Goal: Contribute content: Add original content to the website for others to see

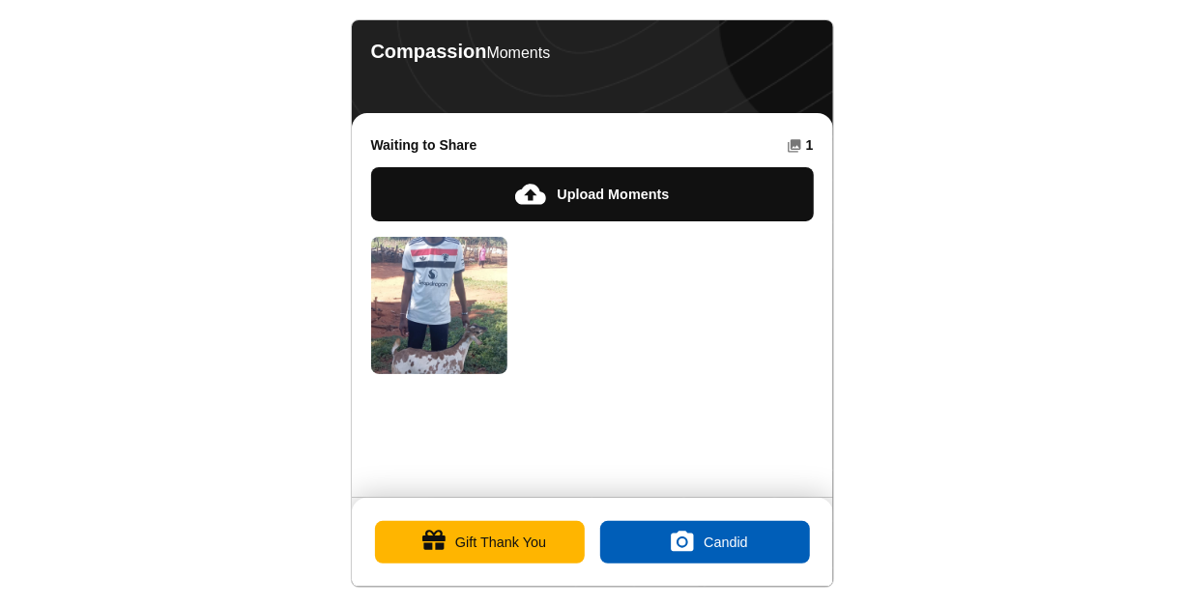
click at [467, 537] on button "Gift Thank You" at bounding box center [480, 542] width 210 height 43
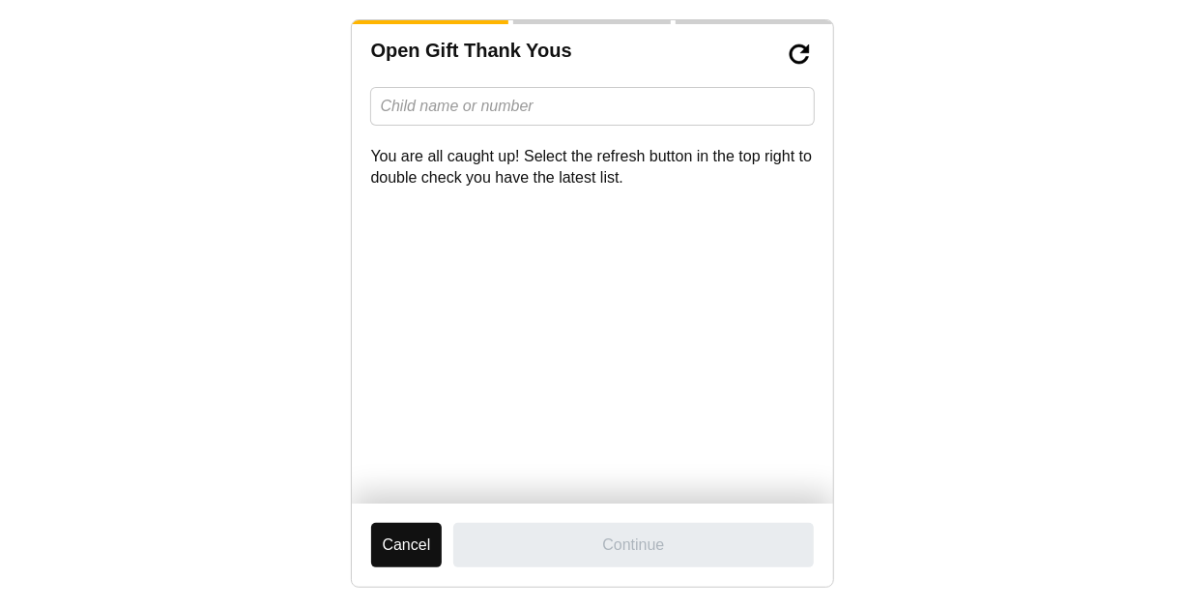
click at [402, 541] on button "Cancel" at bounding box center [407, 545] width 72 height 44
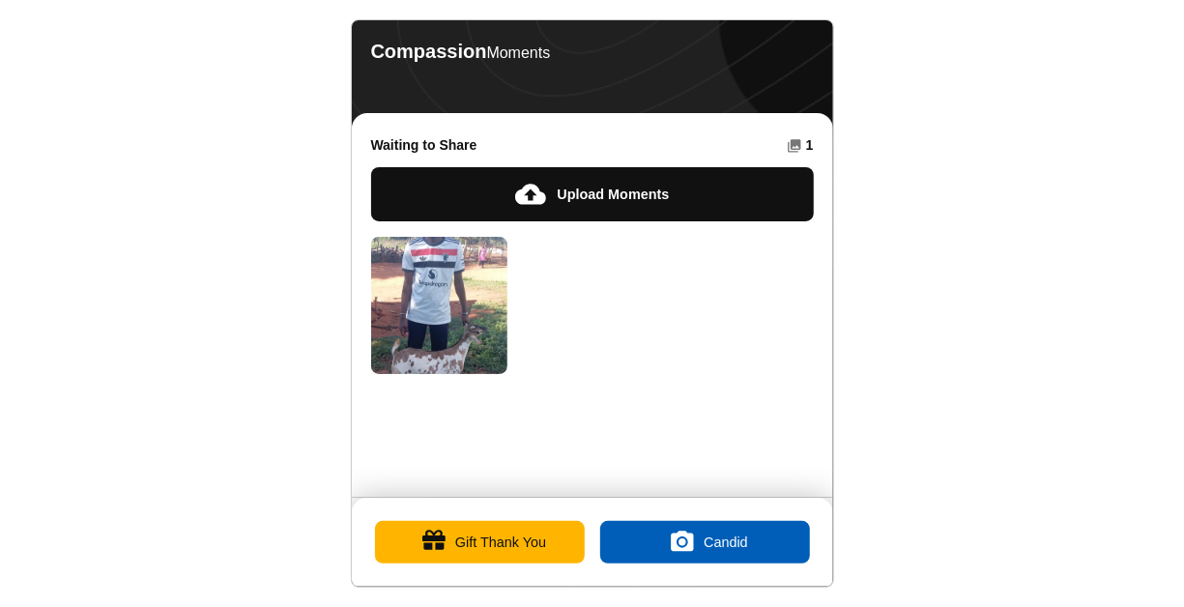
click at [598, 197] on button "Upload Moments" at bounding box center [592, 194] width 443 height 54
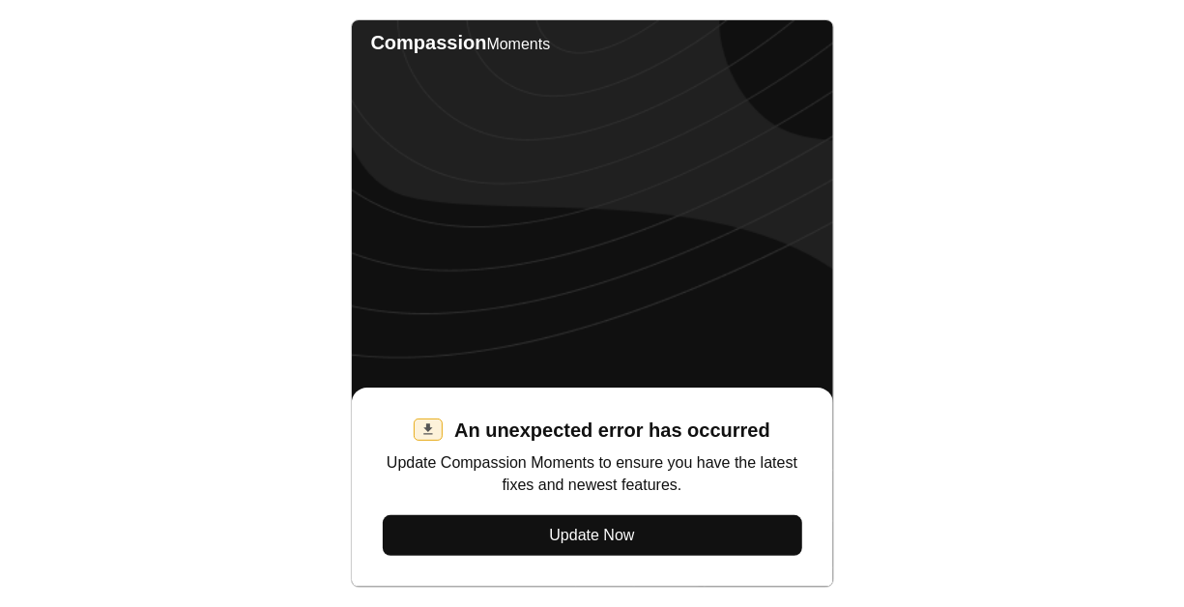
click at [583, 531] on button "Update Now" at bounding box center [592, 535] width 419 height 41
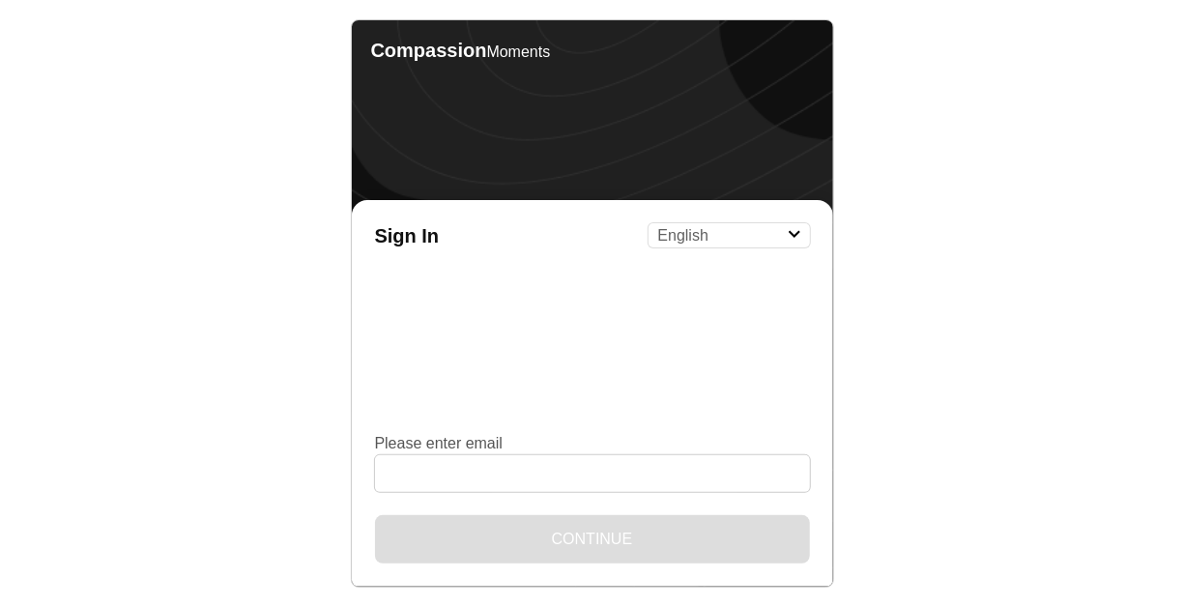
click at [972, 133] on body "Compassion Moments Sign In English Español Français አማርኛ ဗမာ bahasa Indonesia O…" at bounding box center [592, 303] width 1184 height 607
click at [797, 240] on select "English Español Français አማርኛ ဗမာ bahasa Indonesia Oromiffa Português සිංහල Kis…" at bounding box center [728, 235] width 161 height 24
click at [988, 168] on body "Compassion Moments Sign In English Español Français አማርኛ ဗမာ bahasa Indonesia O…" at bounding box center [592, 303] width 1184 height 607
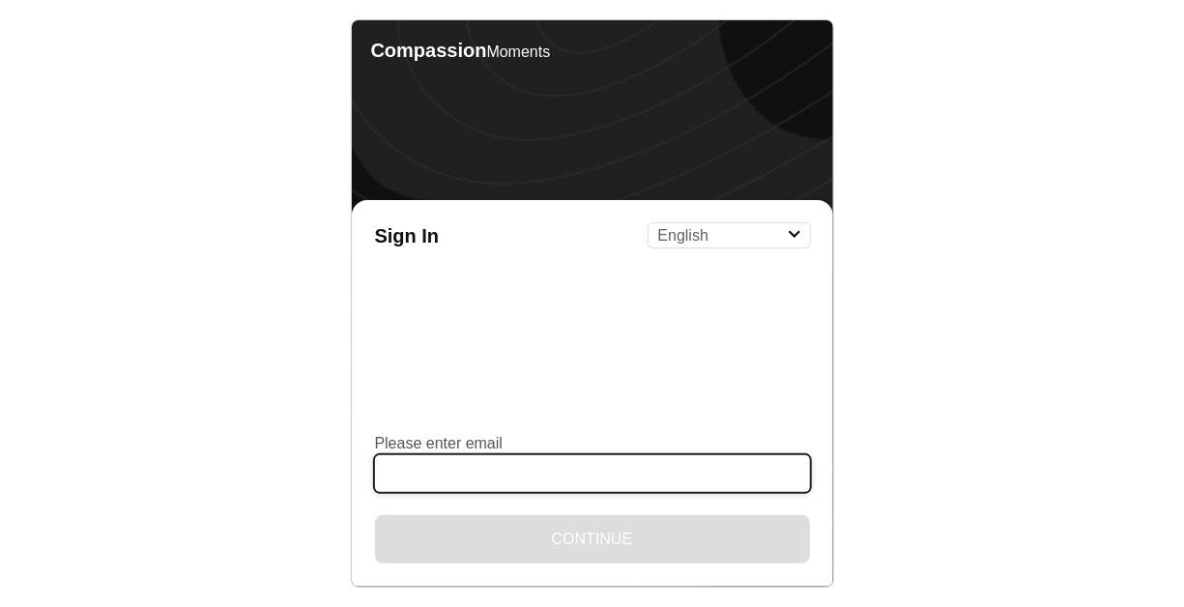
click at [444, 473] on input "Please enter email" at bounding box center [592, 473] width 435 height 37
type input "sianah30@gmail.com"
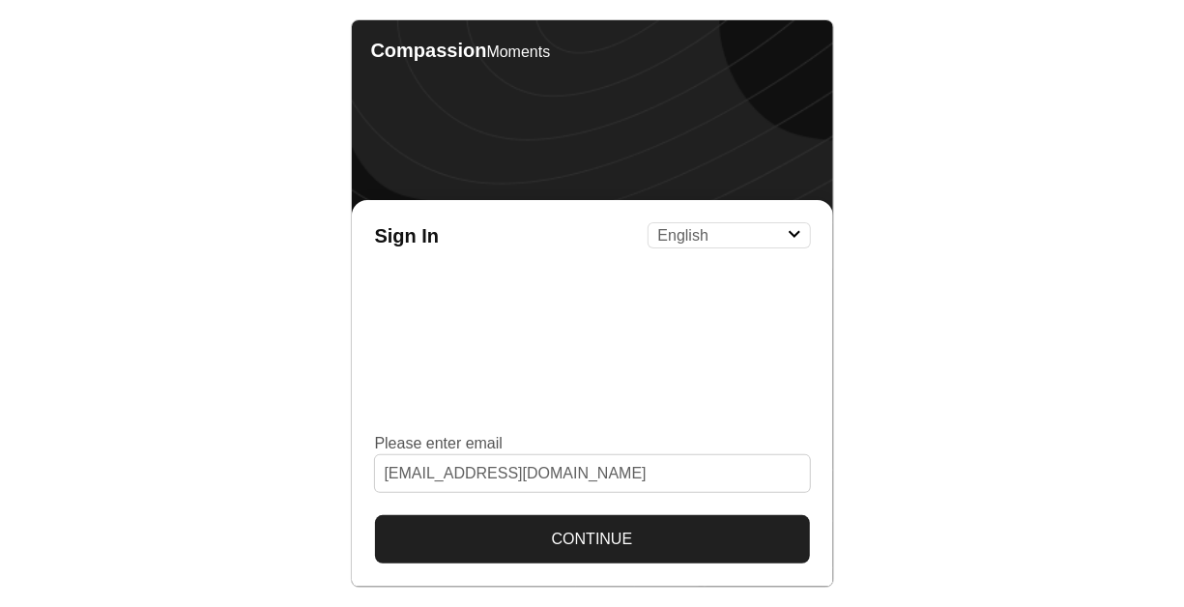
click at [587, 537] on button "Continue" at bounding box center [592, 539] width 435 height 48
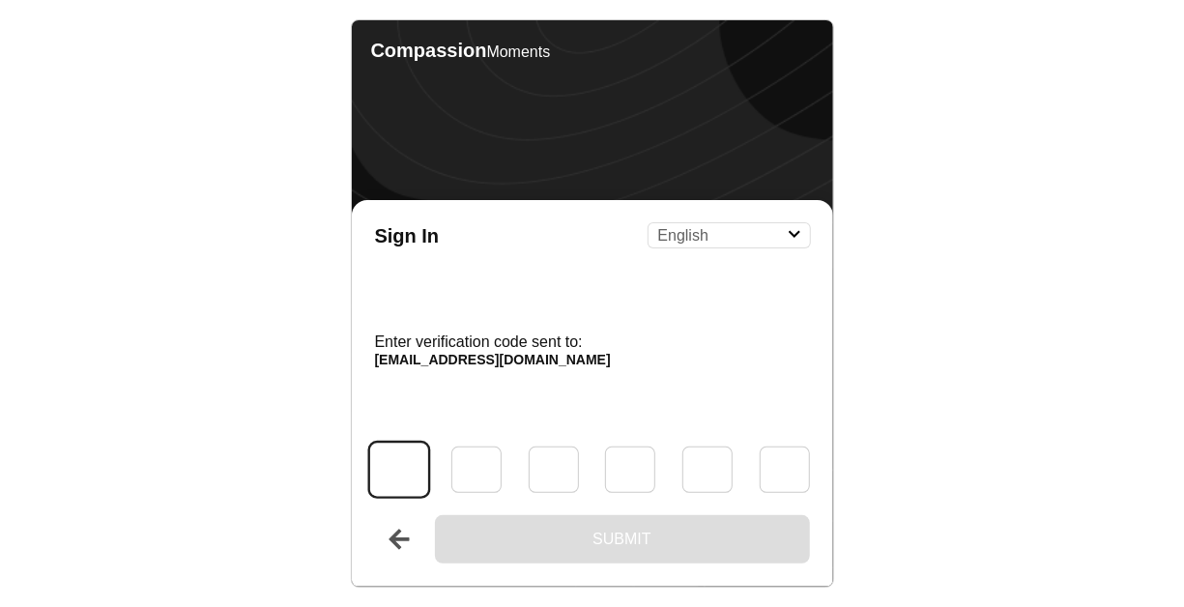
click at [401, 481] on input "Code" at bounding box center [399, 469] width 58 height 53
type input "1"
type input "4"
type input "6"
type input "1"
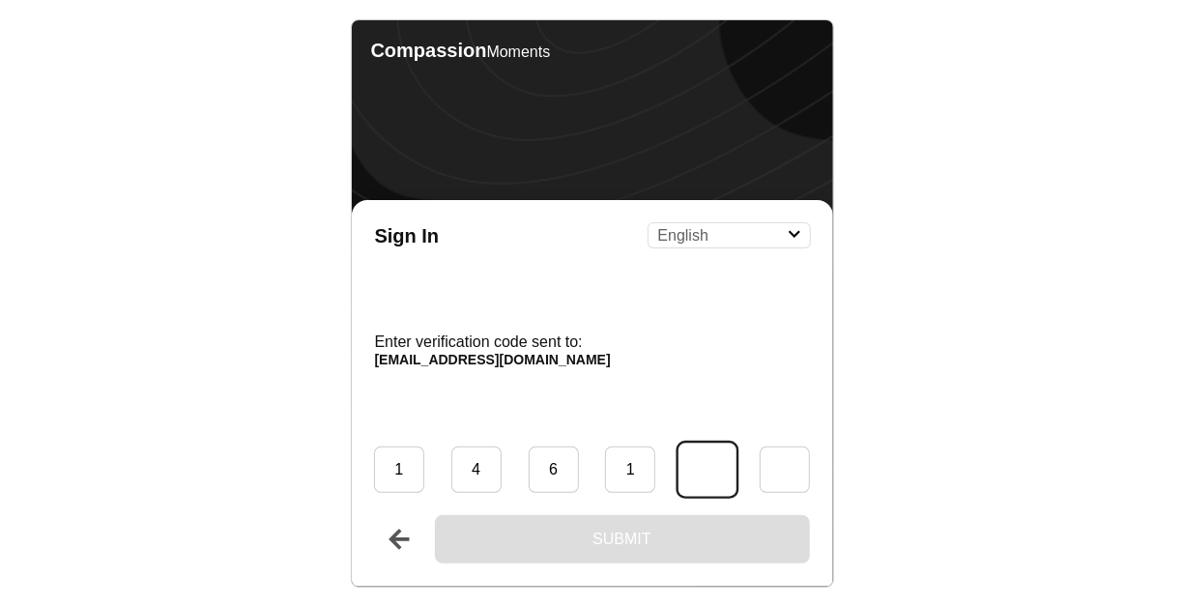
type input "9"
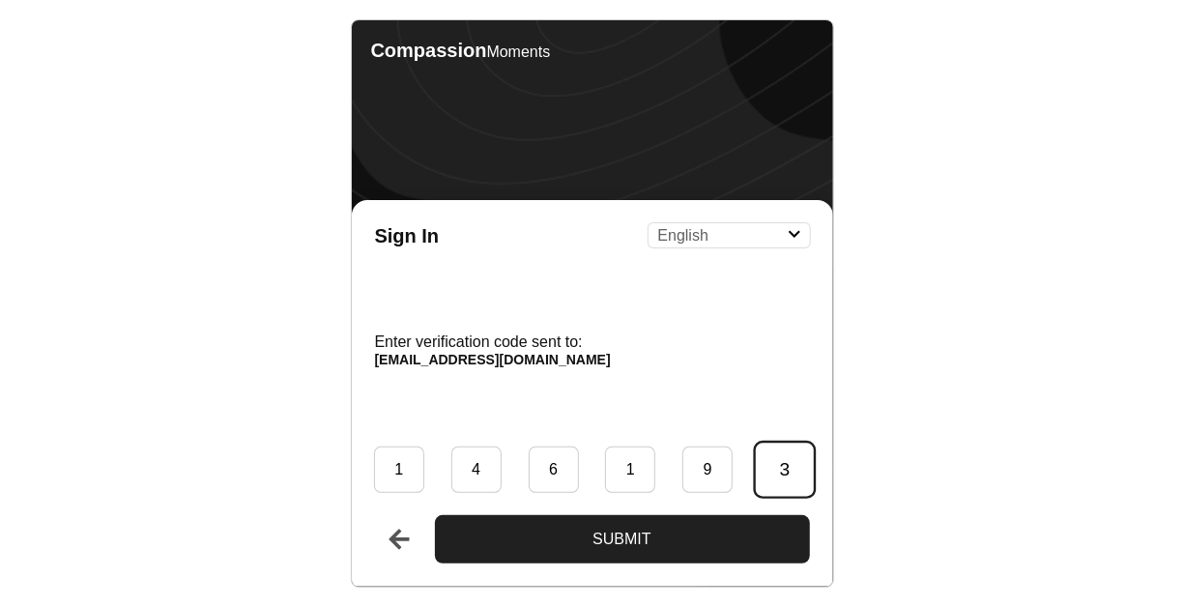
type input "3"
click at [622, 539] on button "Submit" at bounding box center [622, 539] width 375 height 48
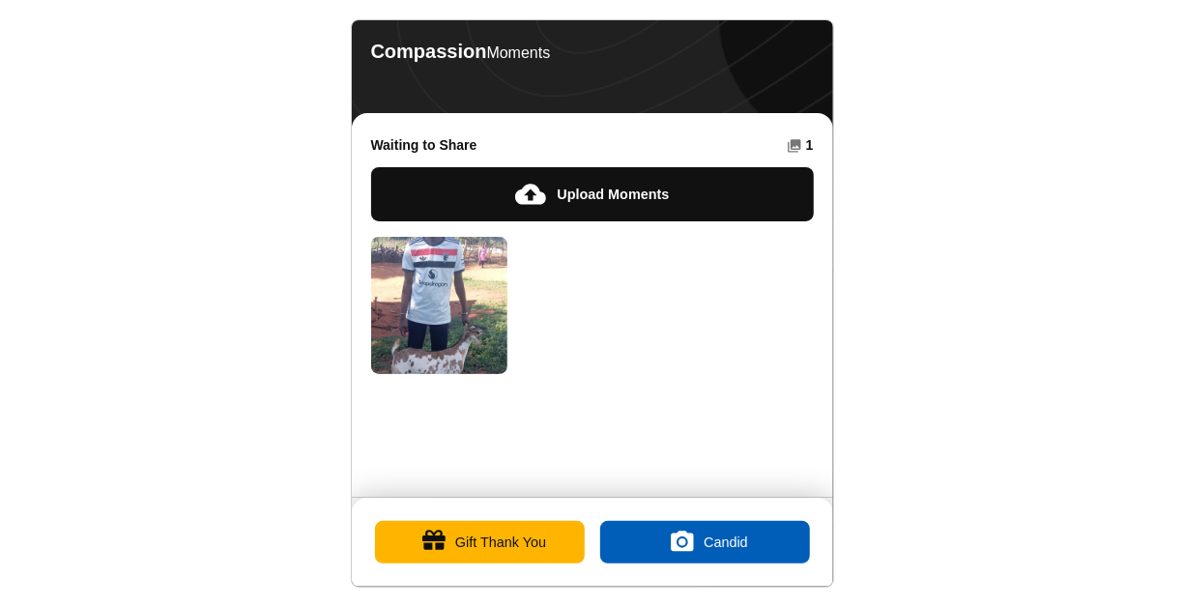
click at [532, 190] on button "Upload Moments" at bounding box center [592, 194] width 443 height 54
click at [735, 533] on label "Candid" at bounding box center [705, 542] width 210 height 43
click at [704, 542] on input "Candid" at bounding box center [704, 542] width 0 height 0
click at [471, 542] on button "Gift Thank You" at bounding box center [480, 542] width 210 height 43
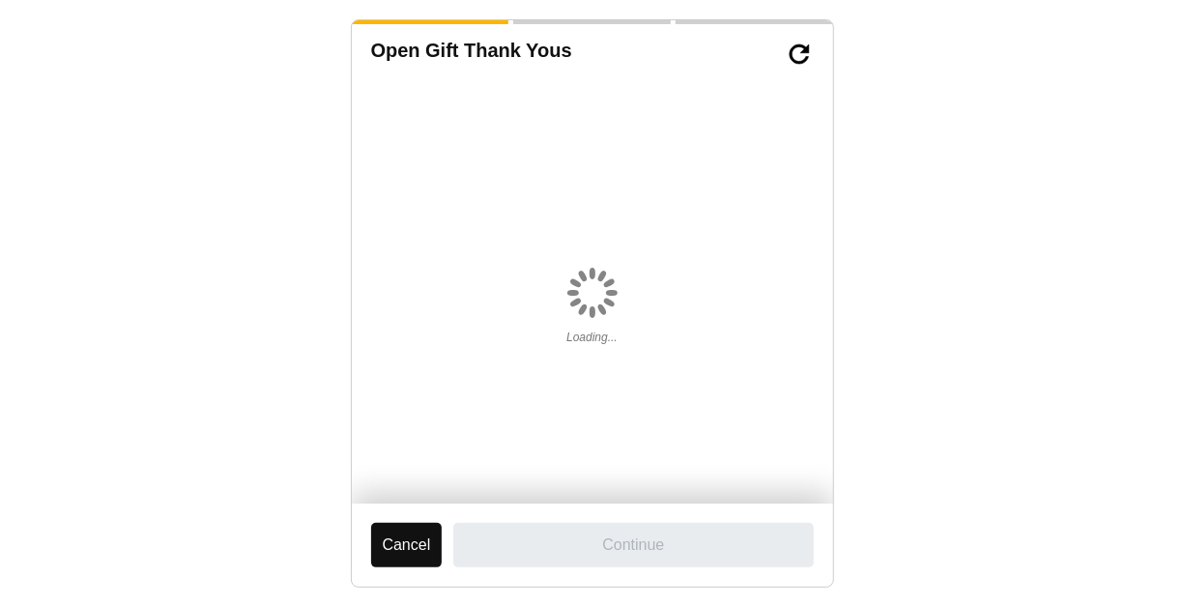
click at [433, 538] on button "Cancel" at bounding box center [407, 545] width 72 height 44
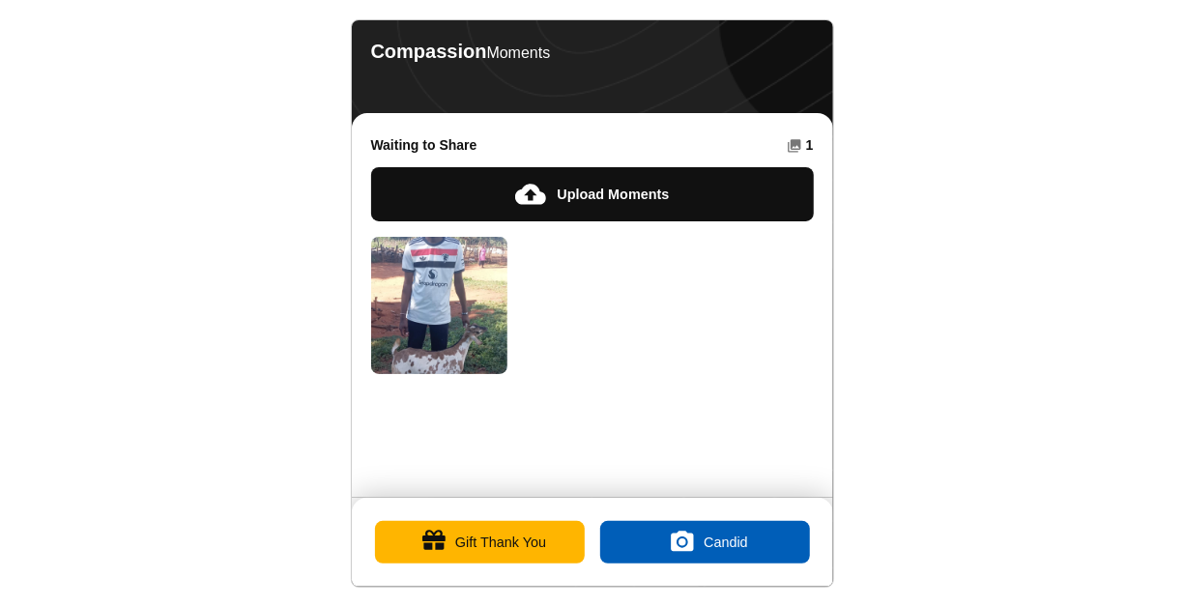
click at [501, 531] on button "Gift Thank You" at bounding box center [480, 542] width 210 height 43
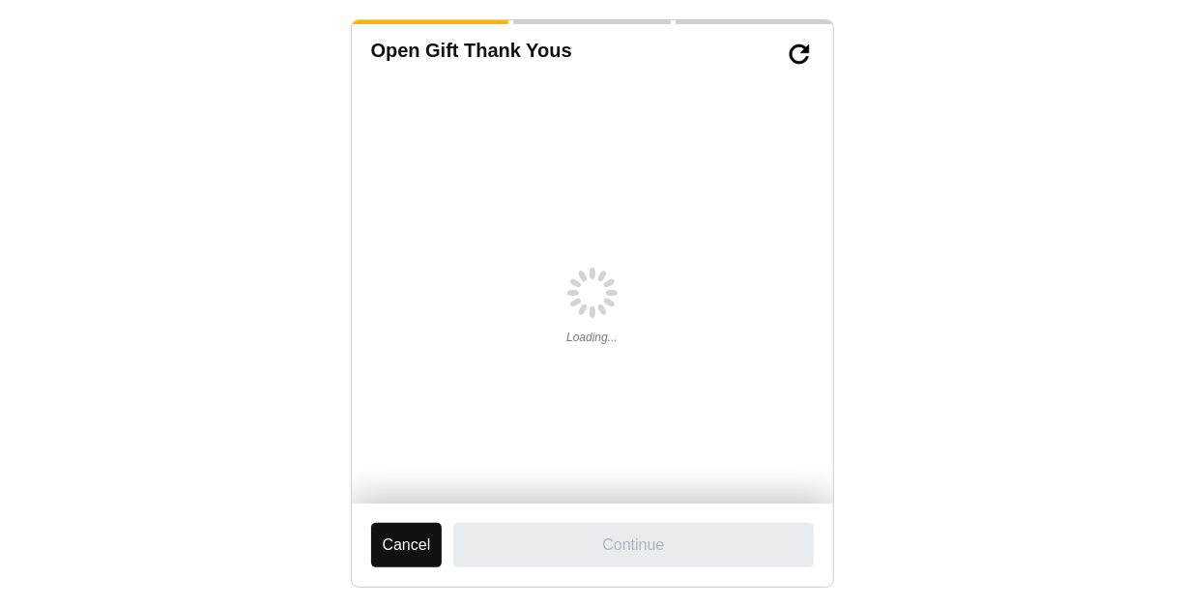
click at [992, 67] on body "Open Gift Thank Yous Loading... Cancel Continue" at bounding box center [592, 303] width 1184 height 607
click at [164, 406] on body "Open Gift Thank Yous Loading... Cancel Continue" at bounding box center [592, 303] width 1184 height 607
click at [412, 548] on button "Cancel" at bounding box center [407, 545] width 72 height 44
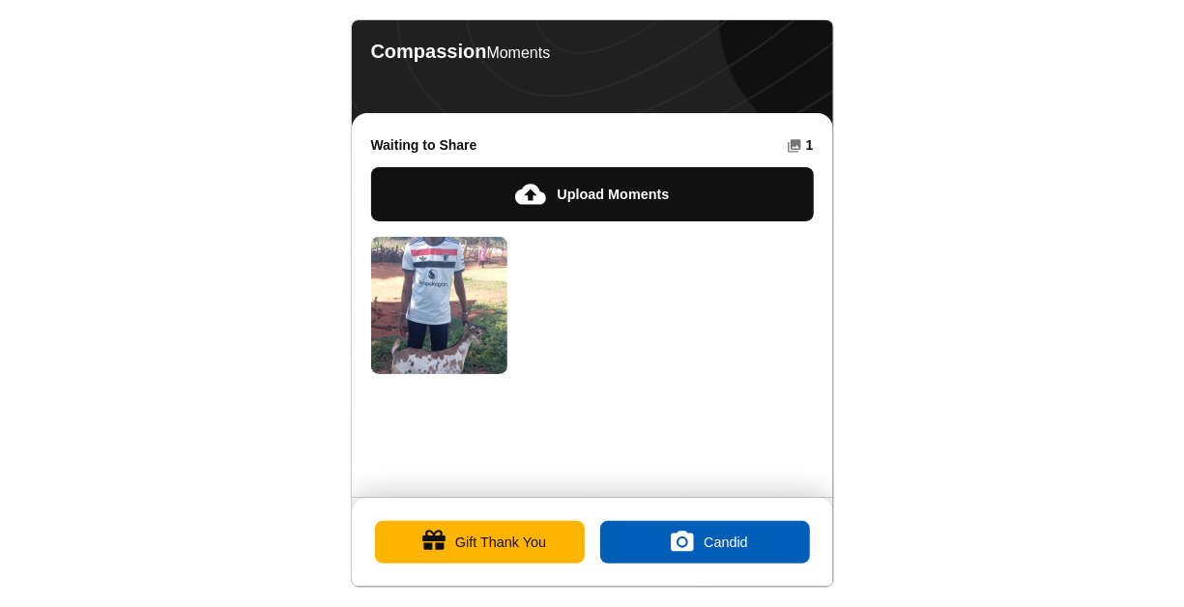
click at [419, 296] on img at bounding box center [439, 305] width 137 height 137
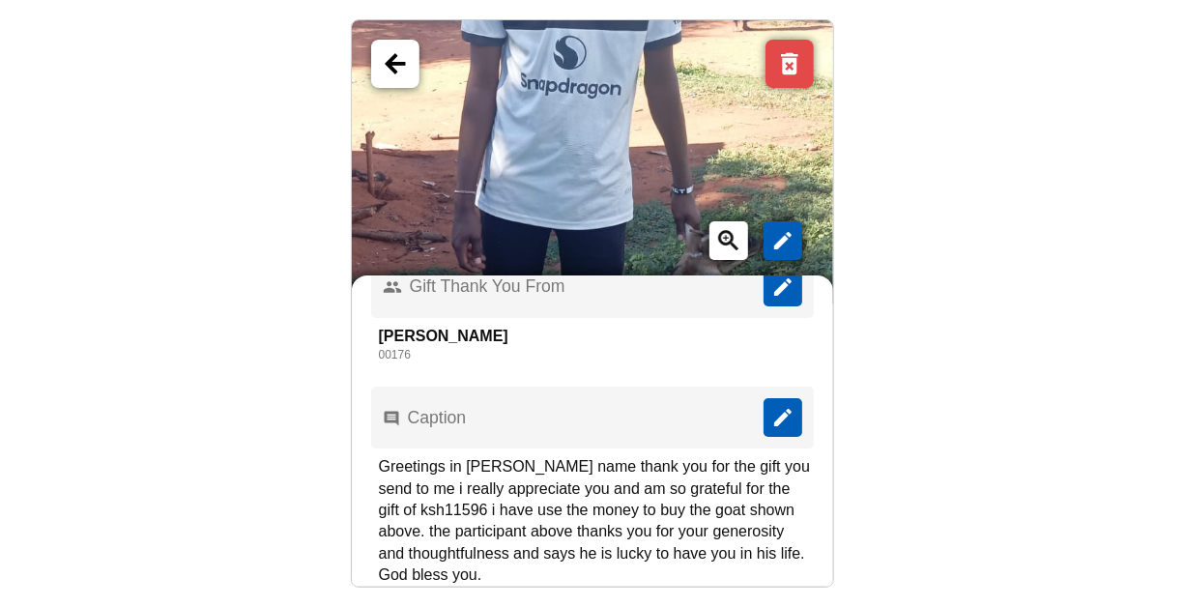
scroll to position [136, 0]
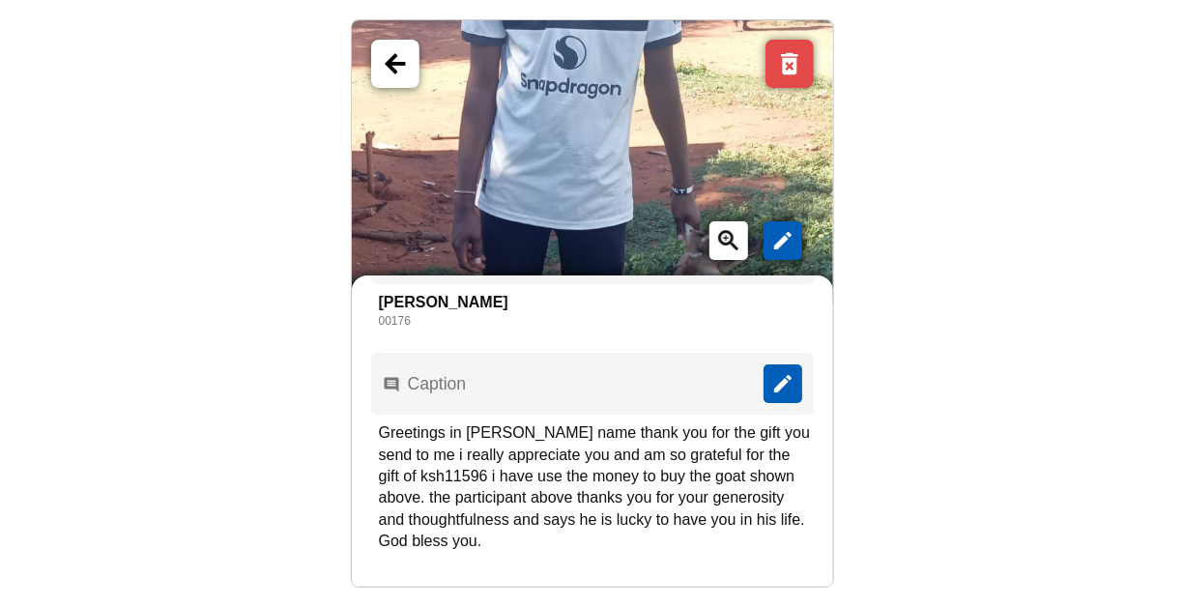
click at [395, 72] on link "Back" at bounding box center [395, 64] width 48 height 48
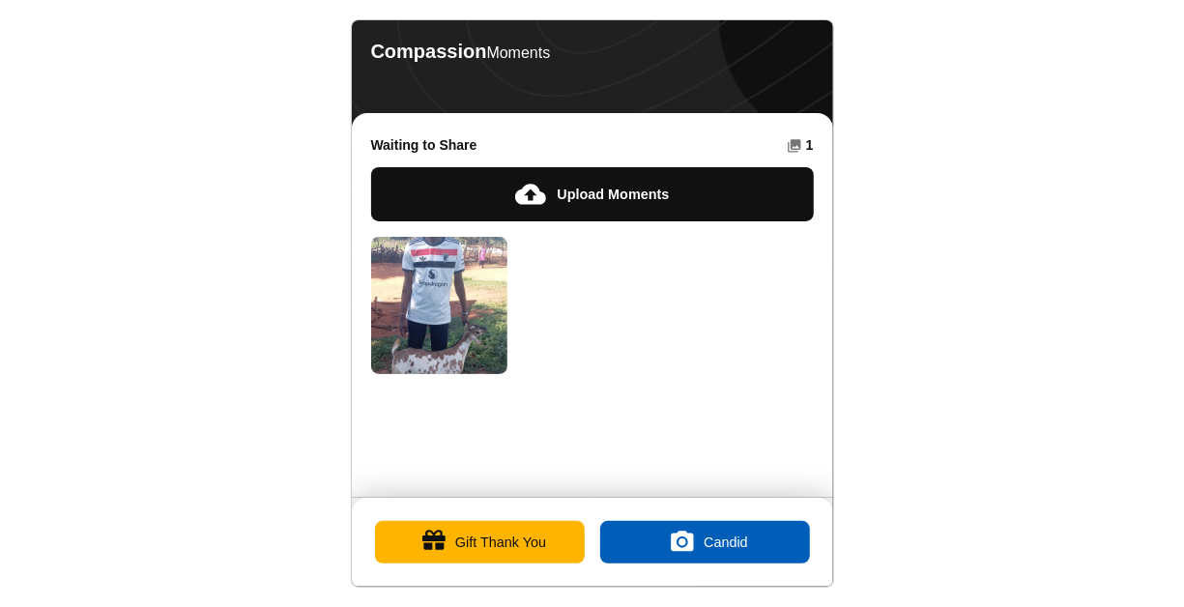
click at [626, 178] on button "Upload Moments" at bounding box center [592, 194] width 443 height 54
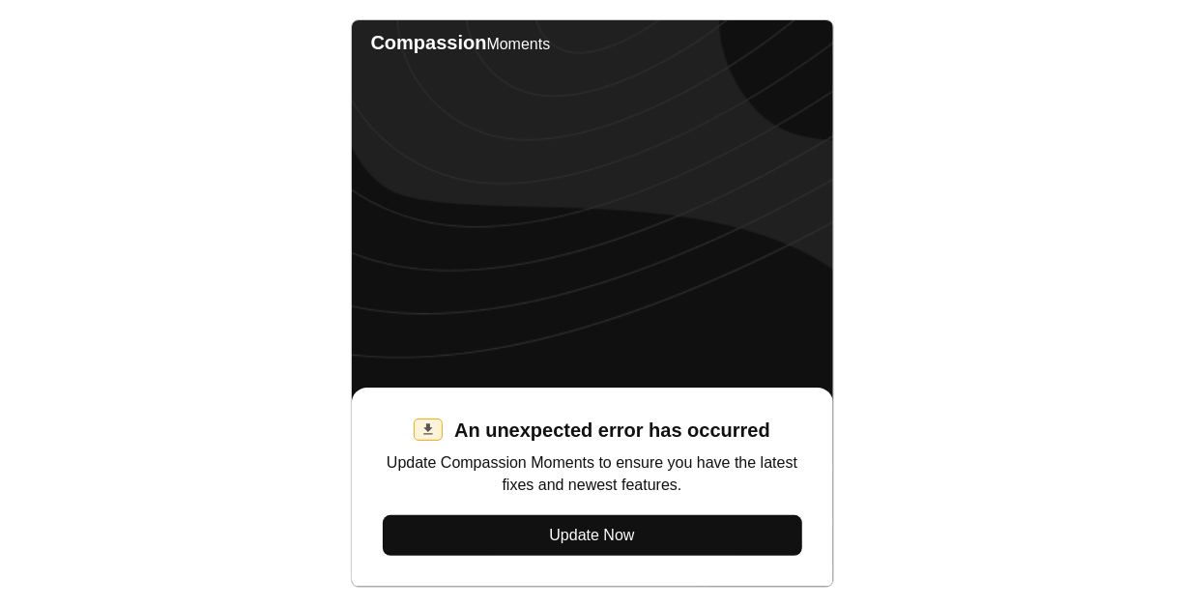
click at [592, 545] on button "Update Now" at bounding box center [592, 535] width 419 height 41
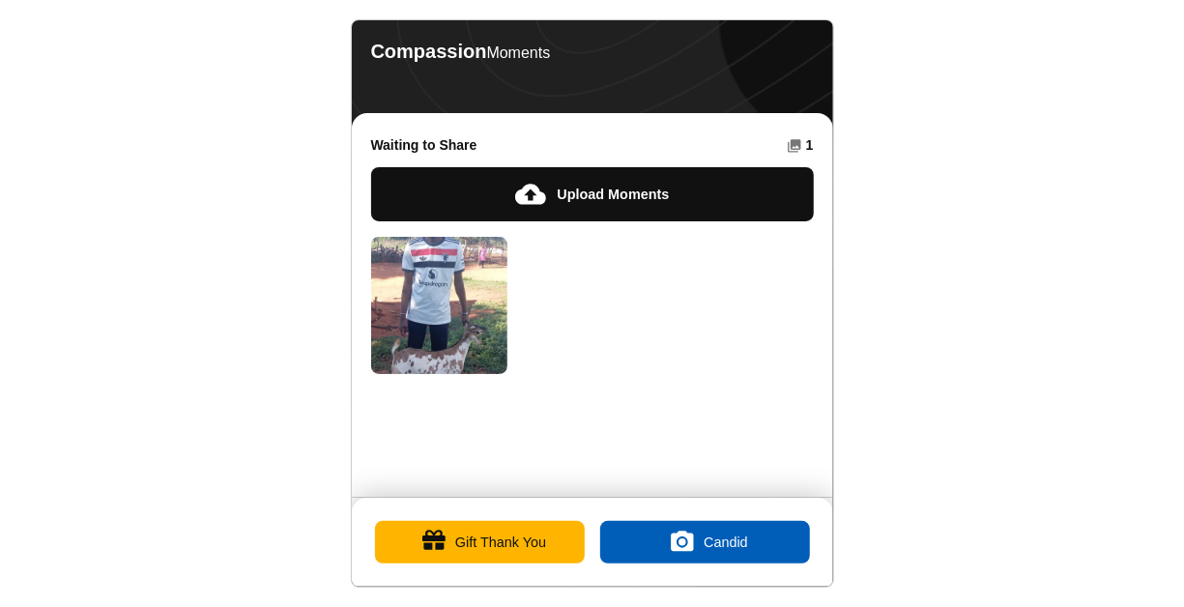
click at [456, 296] on img at bounding box center [439, 305] width 137 height 137
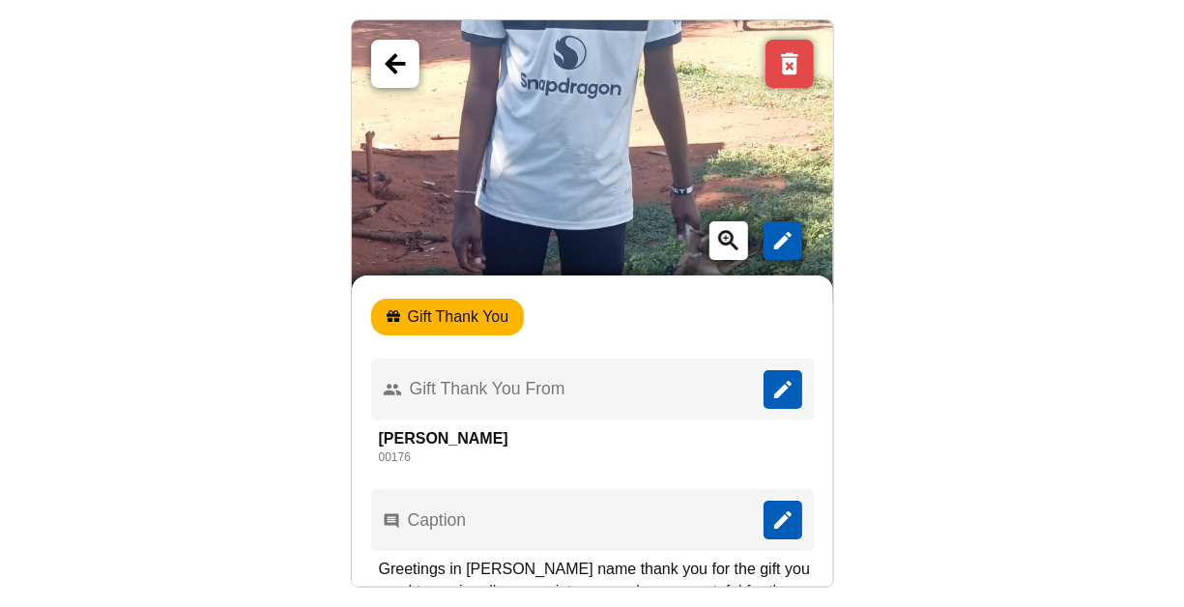
click at [788, 73] on button "Cancel" at bounding box center [789, 64] width 48 height 48
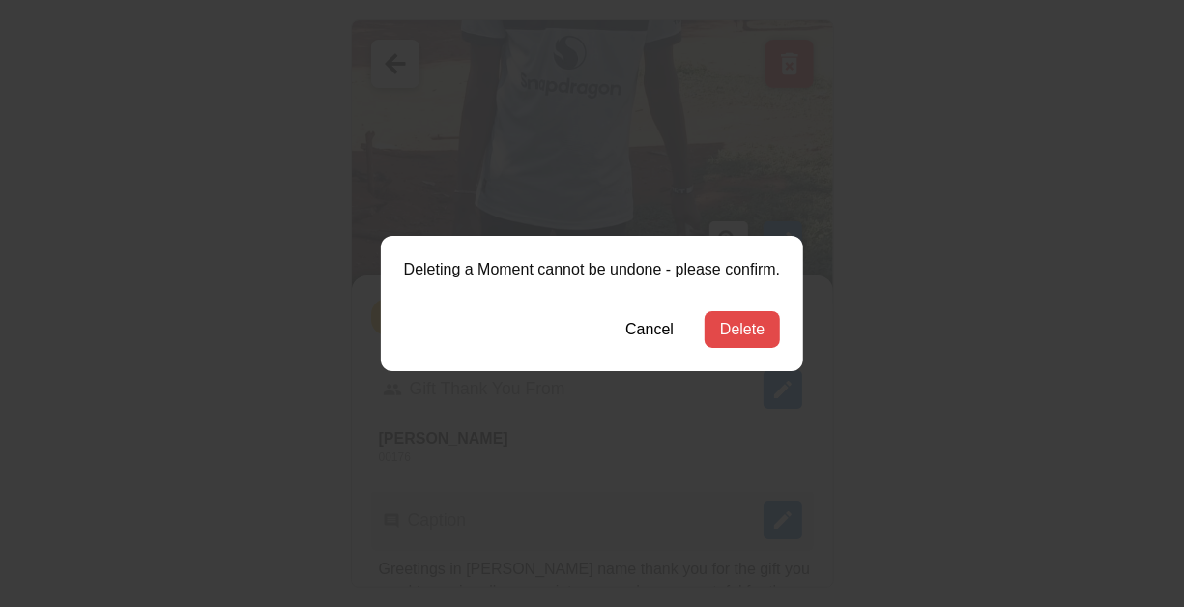
click at [753, 332] on button "Delete" at bounding box center [741, 329] width 75 height 37
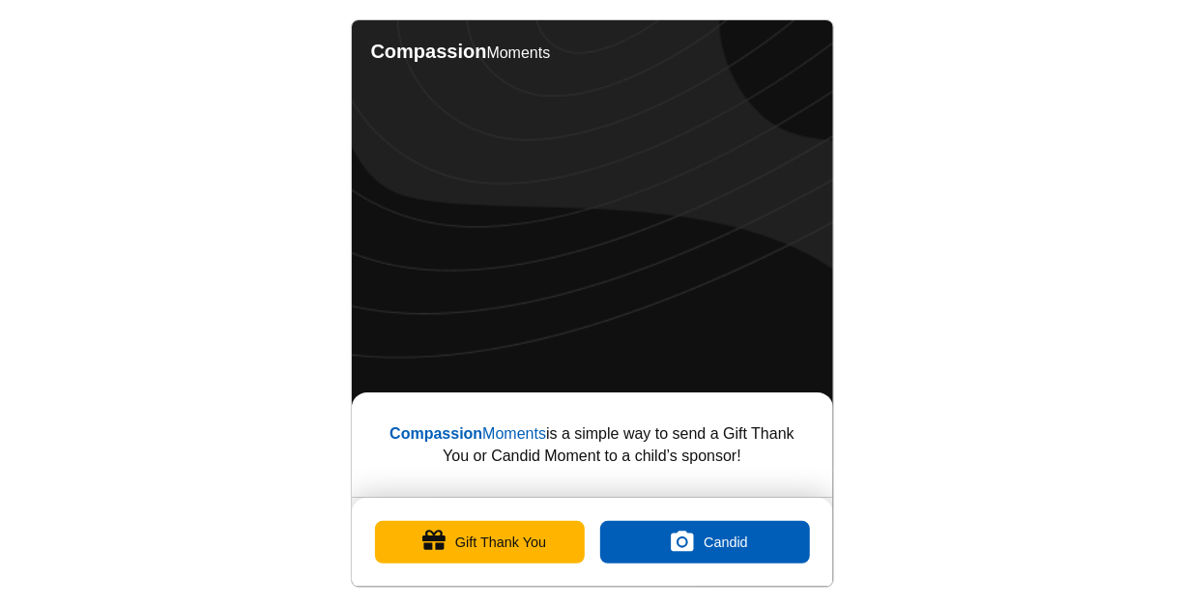
click at [488, 543] on button "Gift Thank You" at bounding box center [480, 542] width 210 height 43
